Goal: Information Seeking & Learning: Learn about a topic

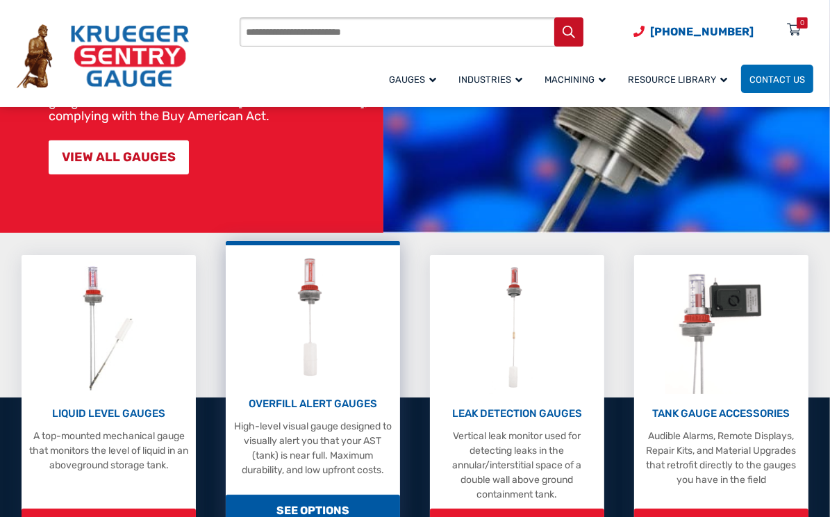
scroll to position [278, 0]
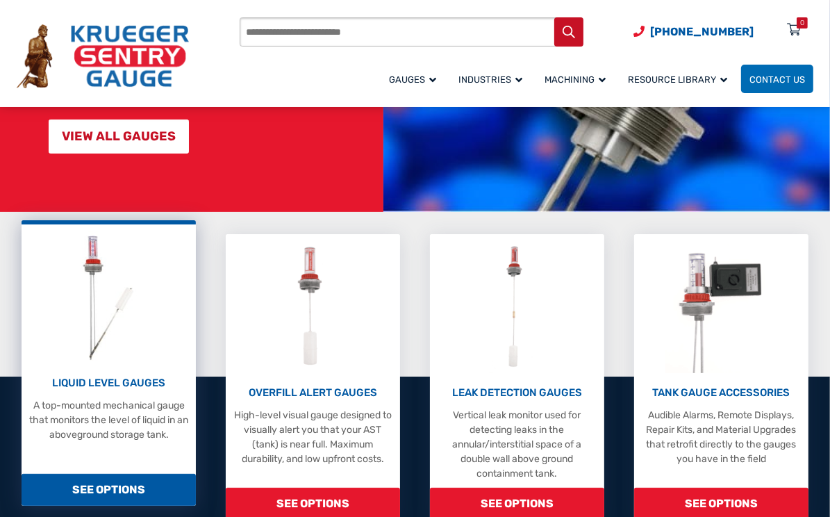
click at [150, 333] on div "LIQUID LEVEL GAUGES A top-mounted mechanical gauge that monitors the level of l…" at bounding box center [108, 336] width 161 height 211
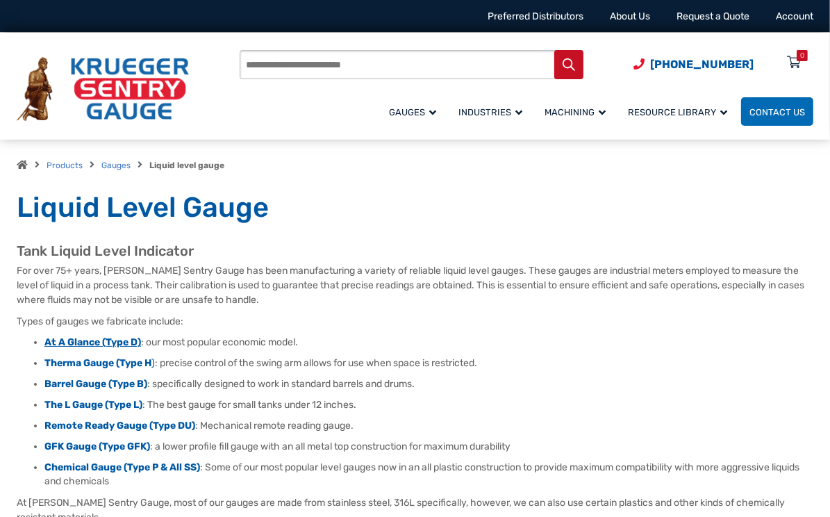
click at [115, 338] on strong "At A Glance (Type D)" at bounding box center [92, 342] width 97 height 12
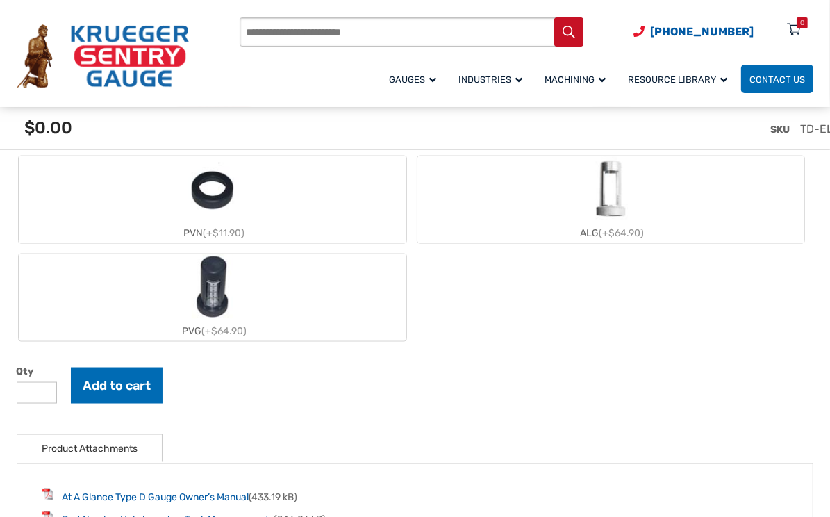
scroll to position [1598, 0]
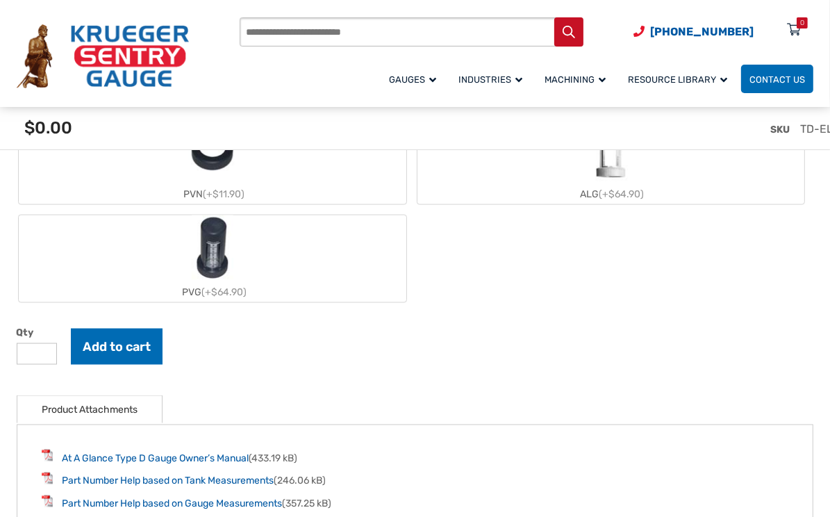
click at [209, 248] on img "PVG" at bounding box center [213, 248] width 42 height 67
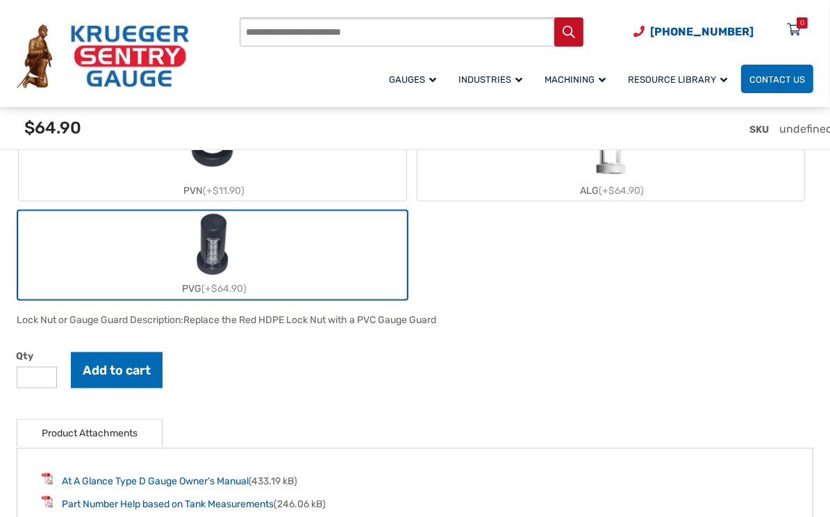
scroll to position [1807, 0]
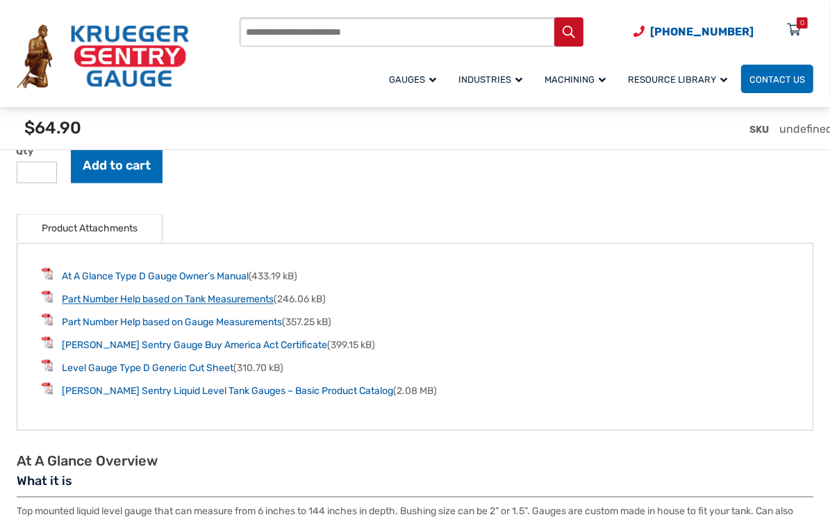
click at [171, 297] on link "Part Number Help based on Tank Measurements" at bounding box center [168, 300] width 212 height 12
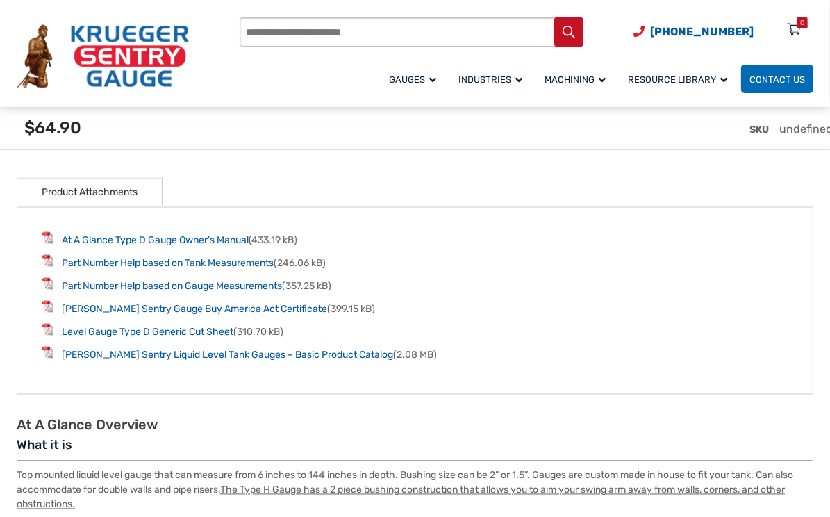
scroll to position [1876, 0]
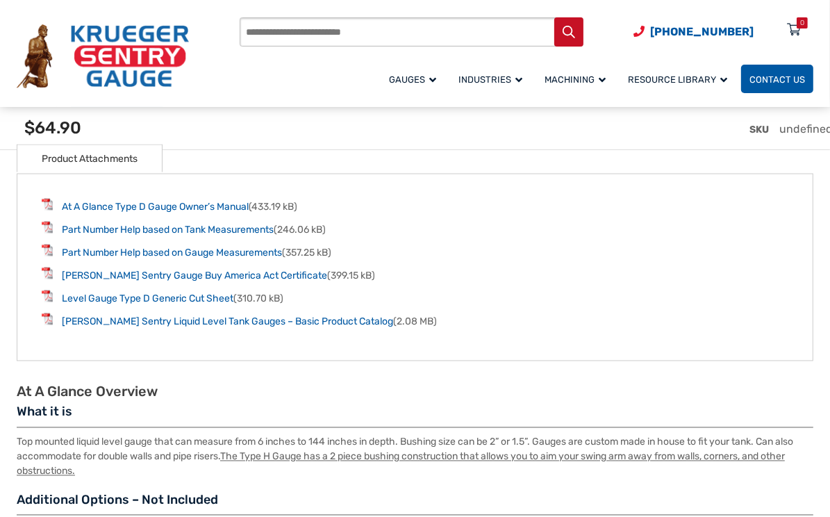
click at [787, 74] on span "Contact Us" at bounding box center [778, 79] width 56 height 10
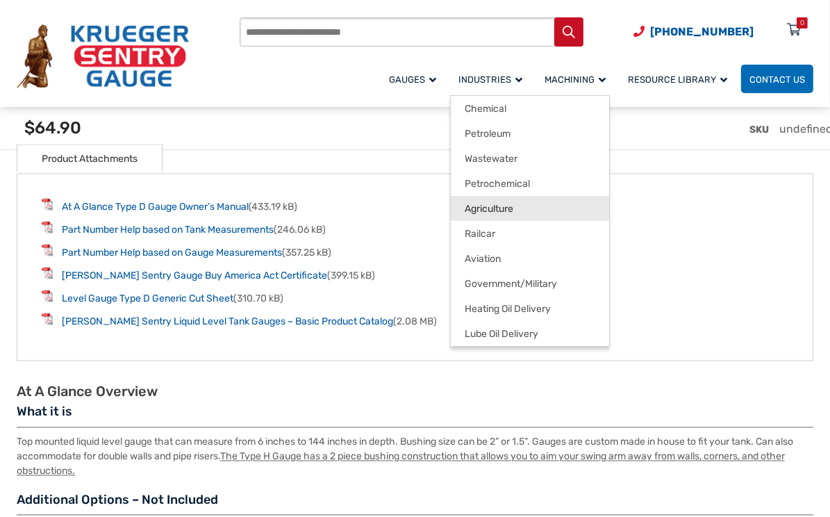
click at [479, 212] on span "Agriculture" at bounding box center [489, 209] width 49 height 13
